Goal: Find specific page/section: Find specific page/section

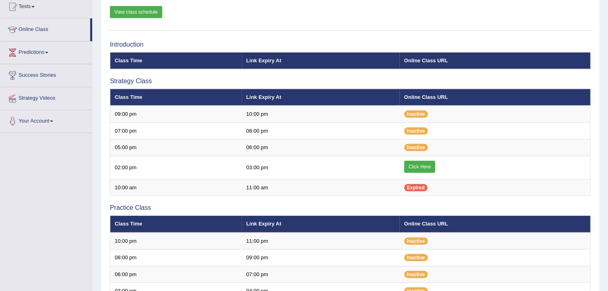
scroll to position [90, 0]
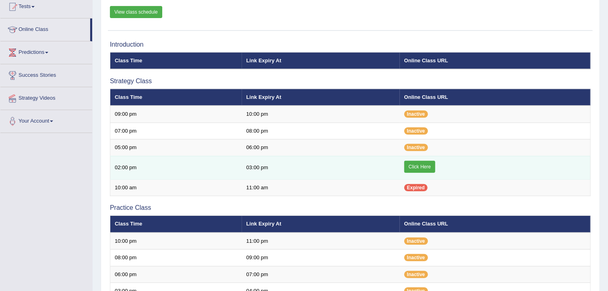
click at [424, 165] on link "Click Here" at bounding box center [419, 167] width 31 height 12
